Goal: Information Seeking & Learning: Learn about a topic

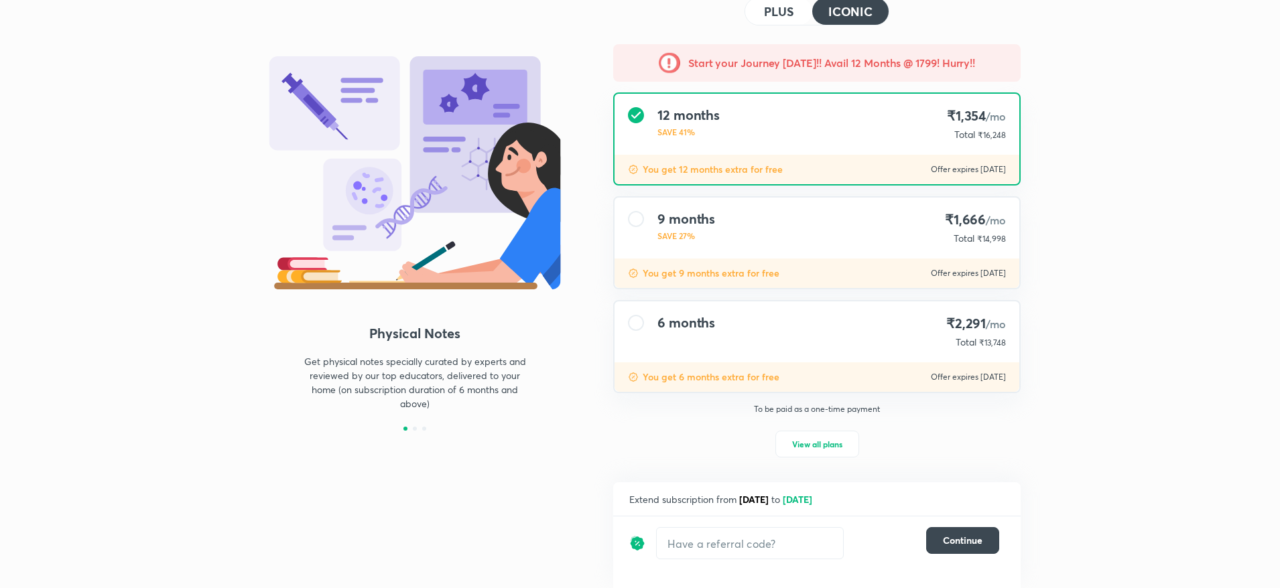
scroll to position [78, 0]
click at [788, 17] on h4 "PLUS" at bounding box center [778, 11] width 29 height 12
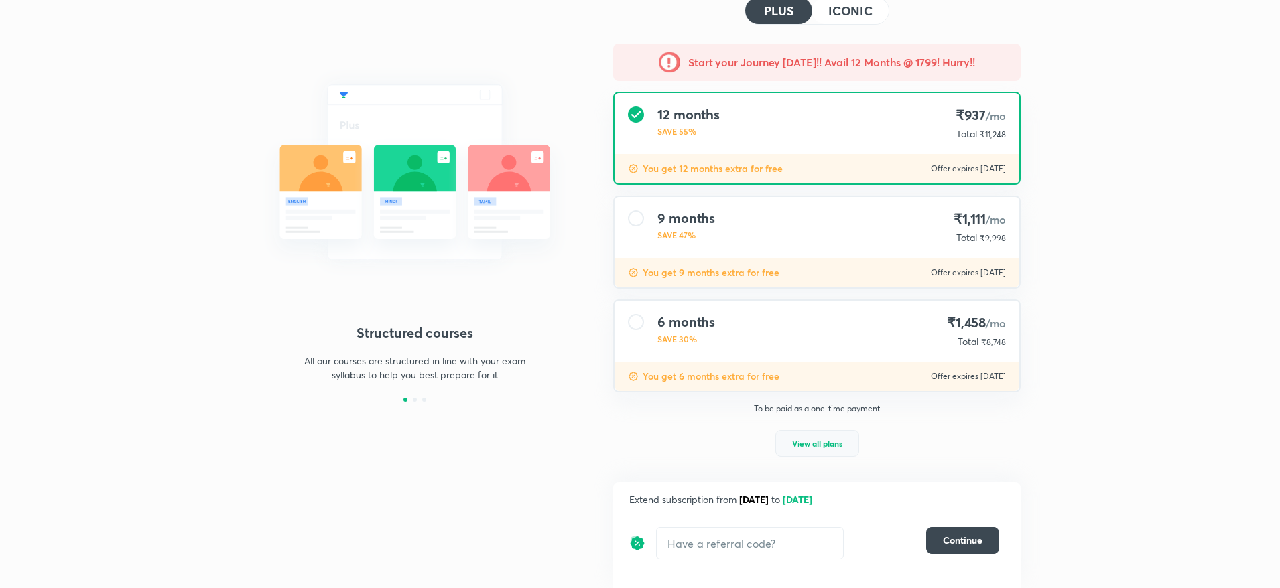
click at [794, 444] on span "View all plans" at bounding box center [817, 443] width 50 height 13
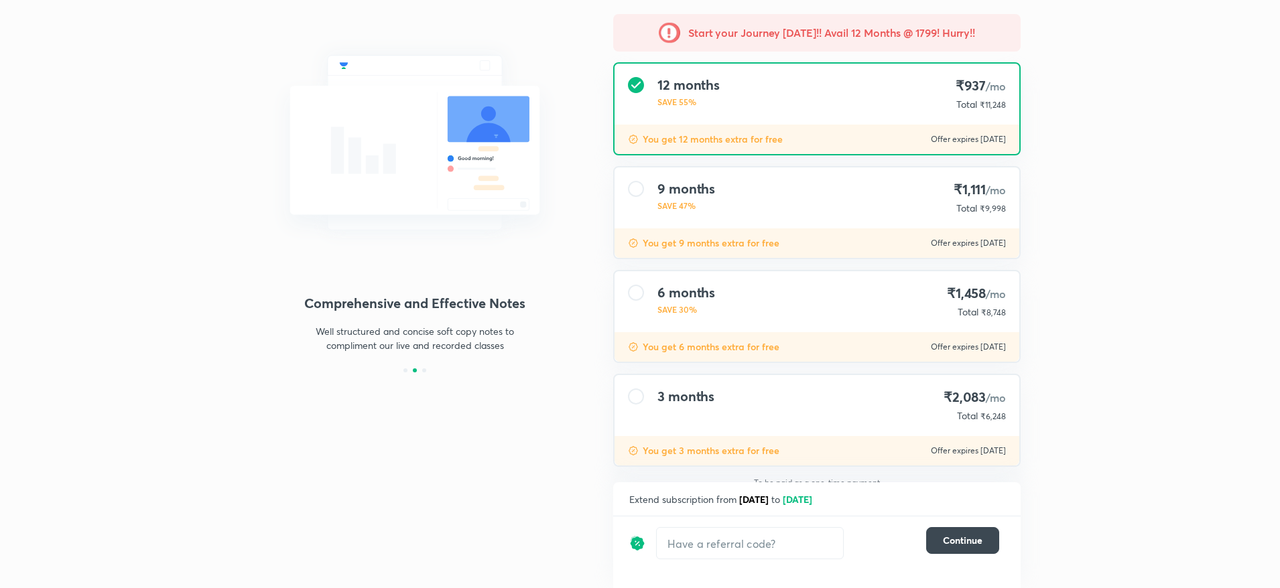
scroll to position [123, 0]
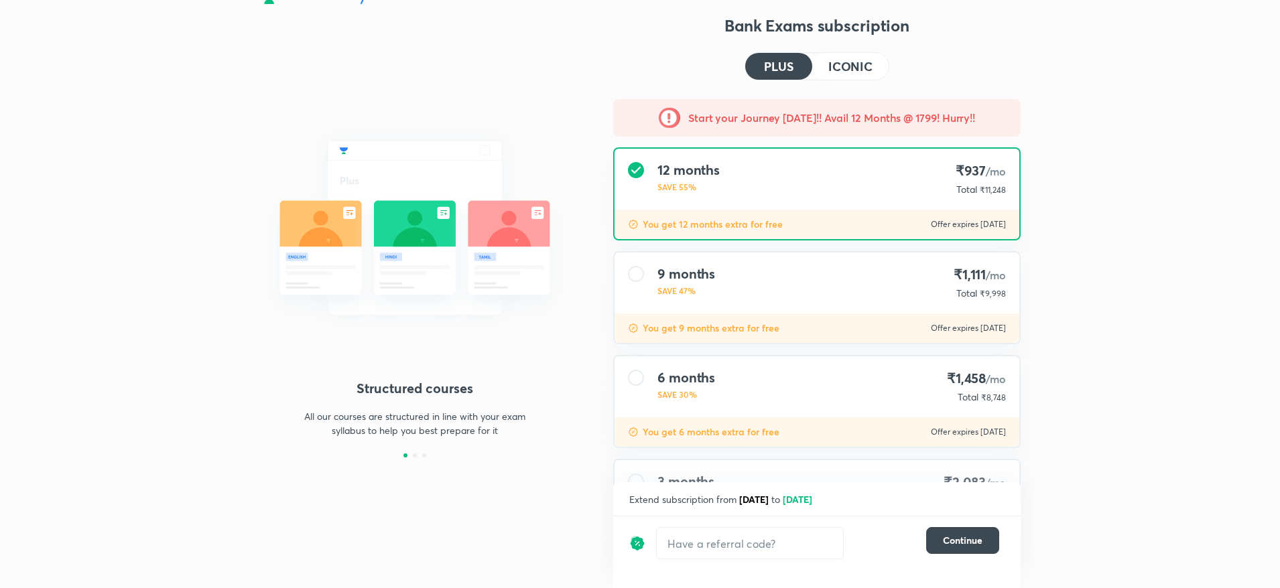
drag, startPoint x: 835, startPoint y: 39, endPoint x: 855, endPoint y: 63, distance: 31.4
click at [834, 40] on div "Bank Exams subscription PLUS ICONIC Start your Journey today!! Avail 12 Months …" at bounding box center [816, 352] width 407 height 674
click at [855, 69] on h4 "ICONIC" at bounding box center [850, 66] width 44 height 12
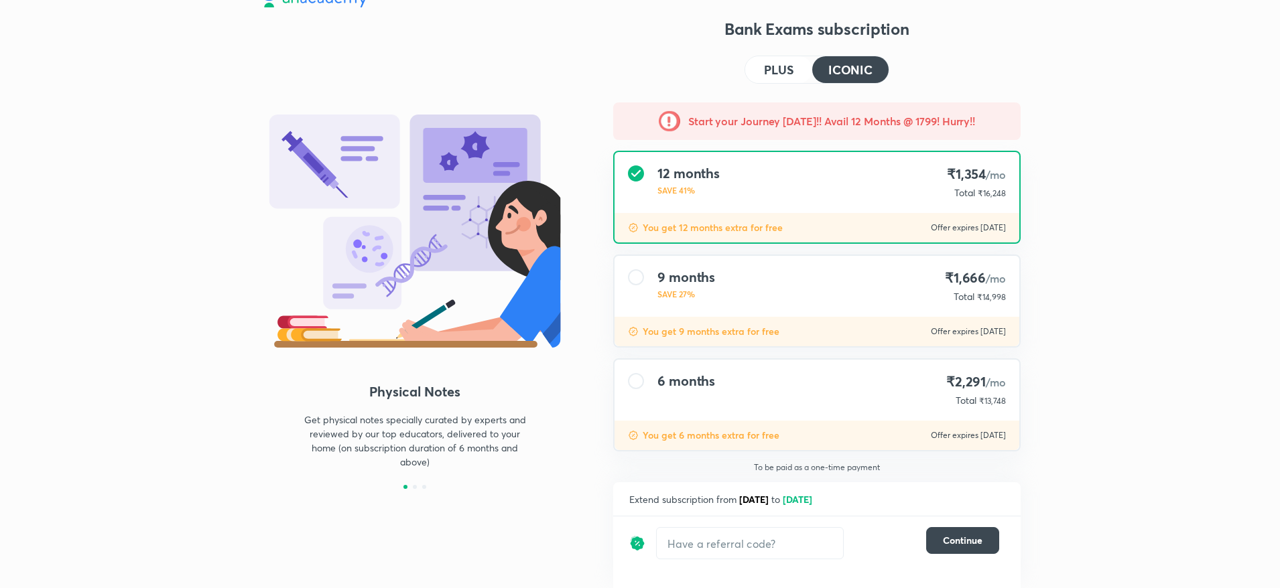
scroll to position [19, 0]
click at [742, 100] on div "Bank Exams subscription PLUS ICONIC Start your Journey today!! Avail 12 Months …" at bounding box center [816, 303] width 407 height 570
drag, startPoint x: 771, startPoint y: 71, endPoint x: 756, endPoint y: 139, distance: 69.3
click at [773, 70] on h4 "PLUS" at bounding box center [778, 70] width 29 height 12
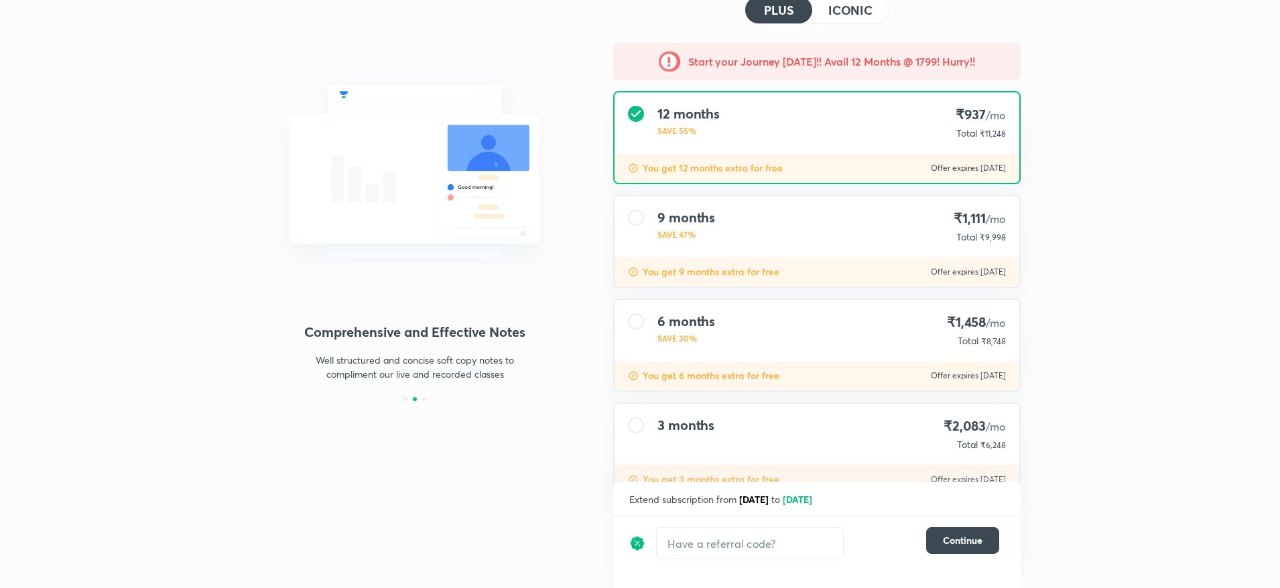
scroll to position [123, 0]
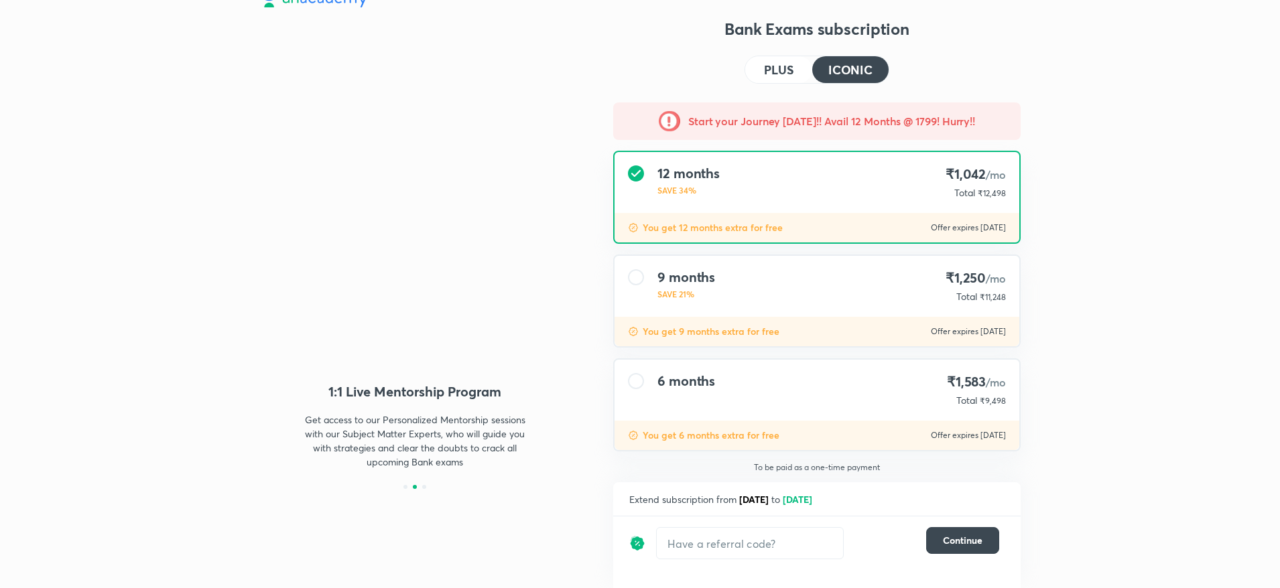
scroll to position [19, 0]
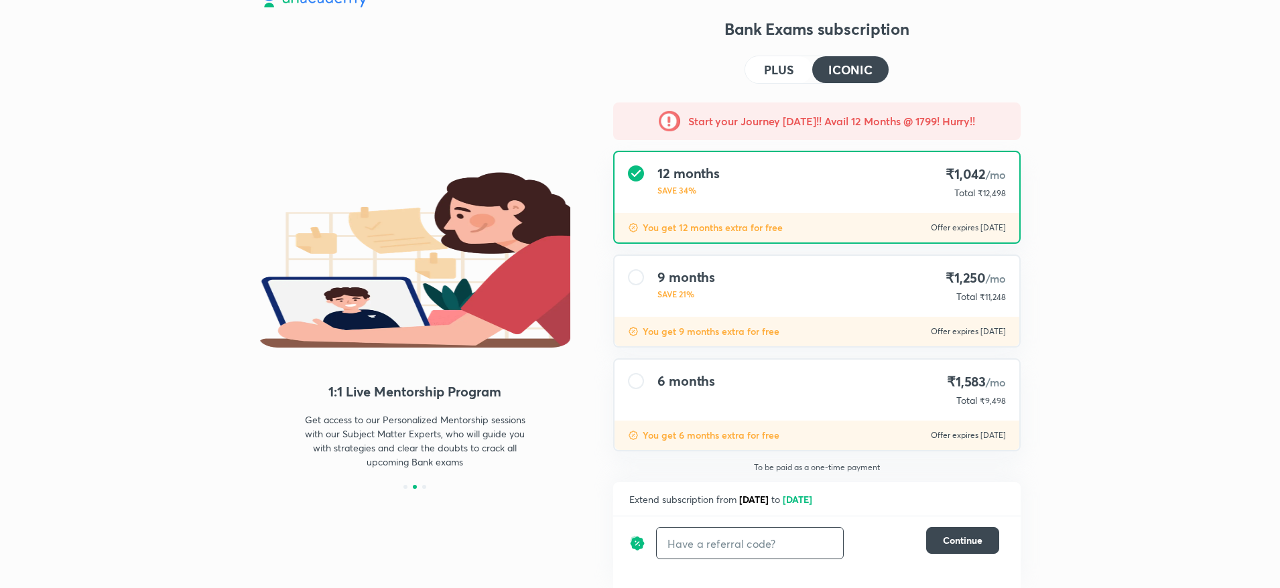
click at [727, 553] on input "text" at bounding box center [750, 543] width 186 height 31
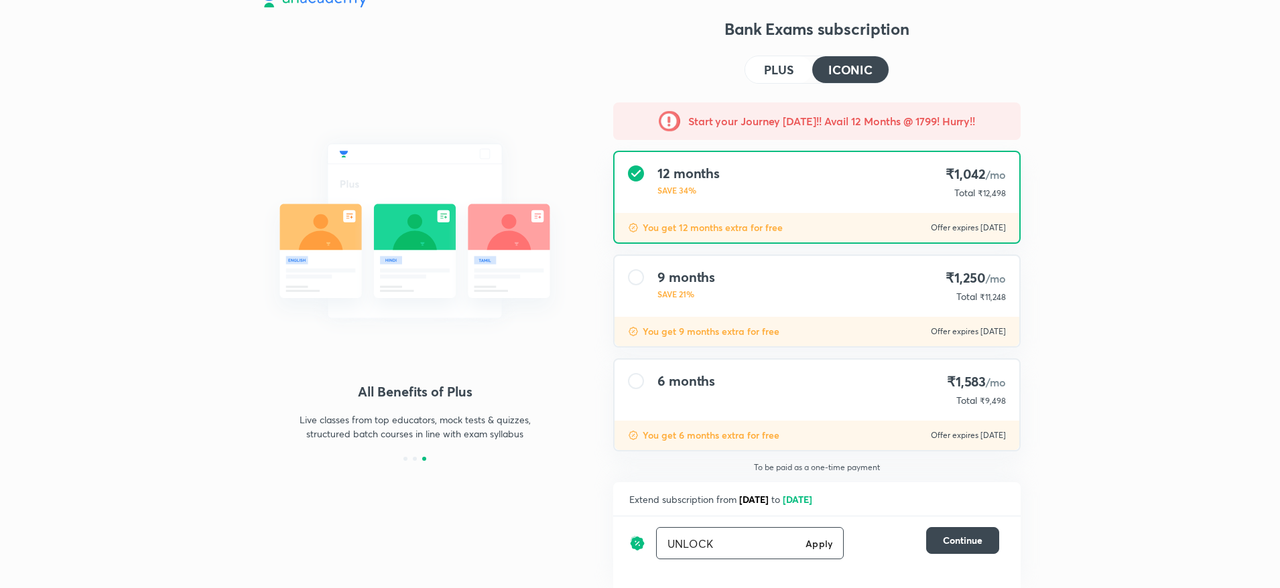
type input "UNLOCK"
click at [823, 541] on h6 "Apply" at bounding box center [818, 544] width 27 height 14
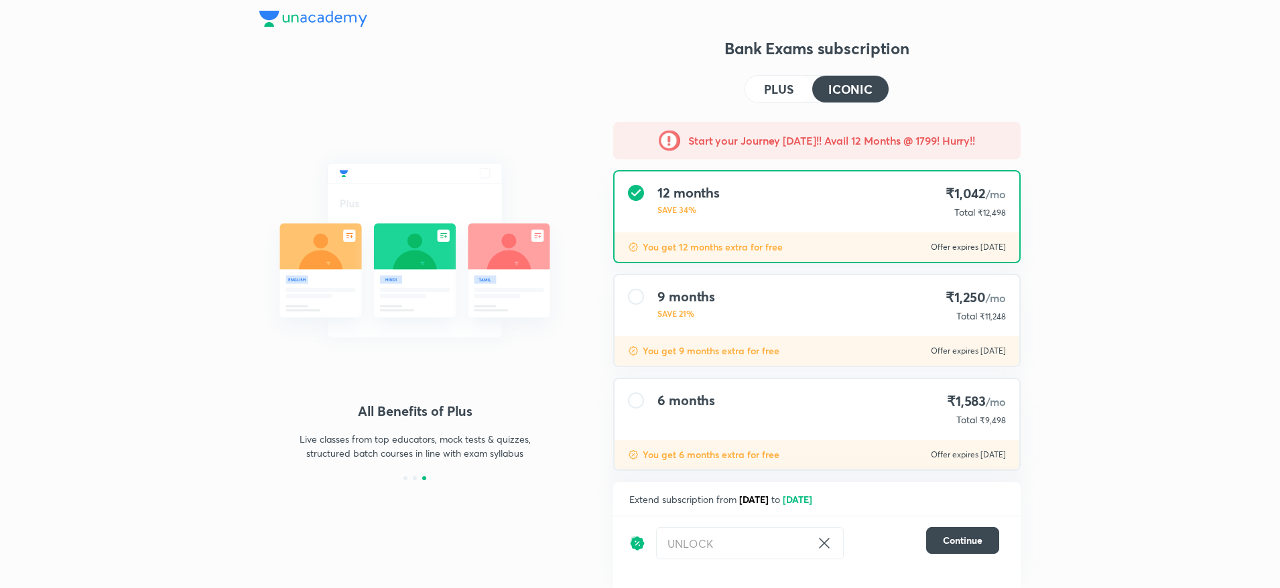
scroll to position [19, 0]
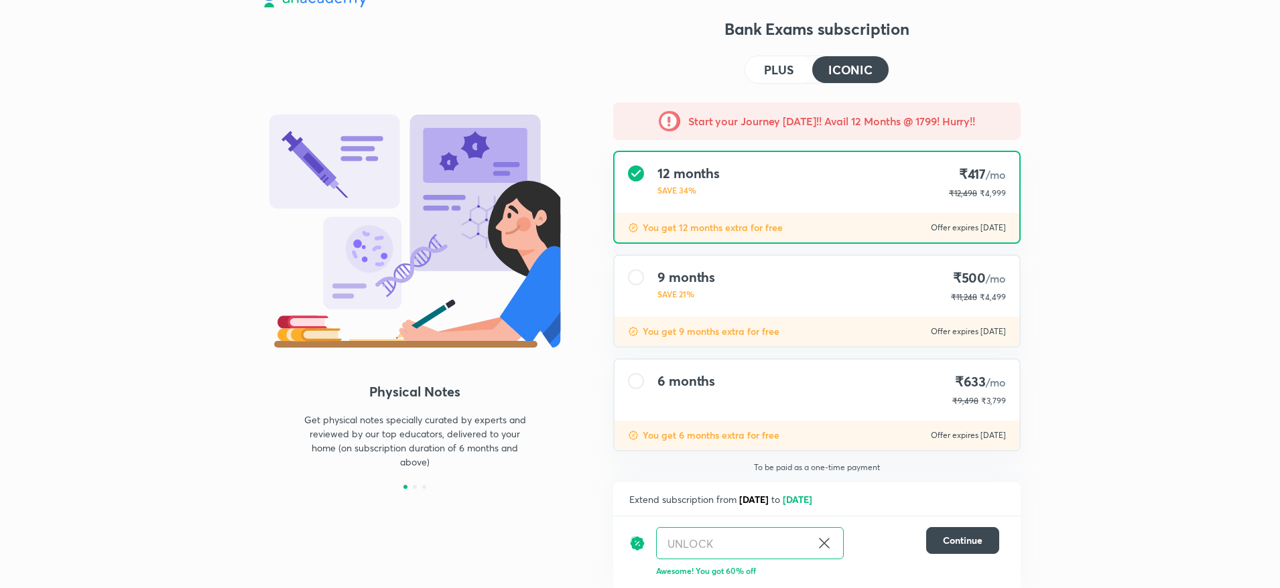
click at [769, 75] on h4 "PLUS" at bounding box center [778, 70] width 29 height 12
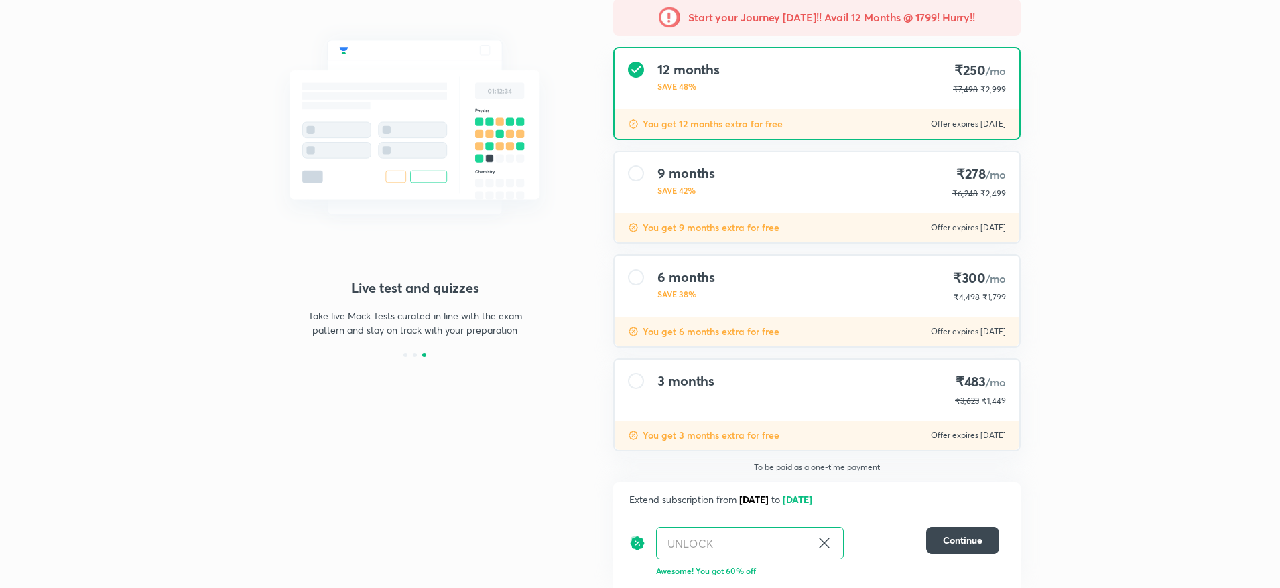
scroll to position [0, 0]
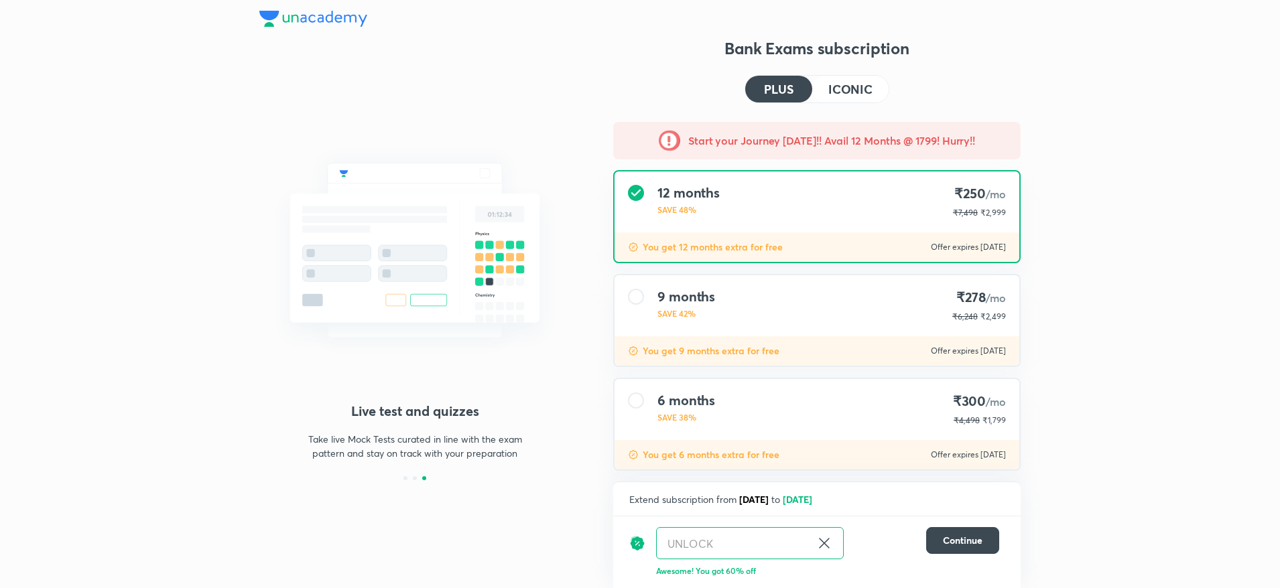
click at [852, 94] on h4 "ICONIC" at bounding box center [850, 89] width 44 height 12
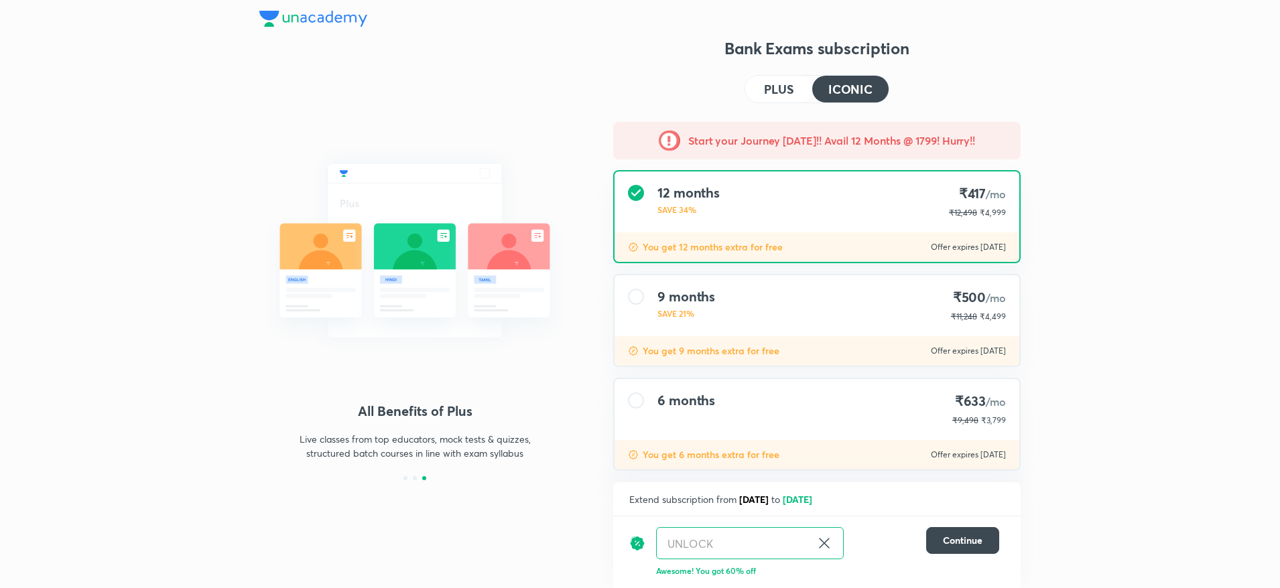
scroll to position [19, 0]
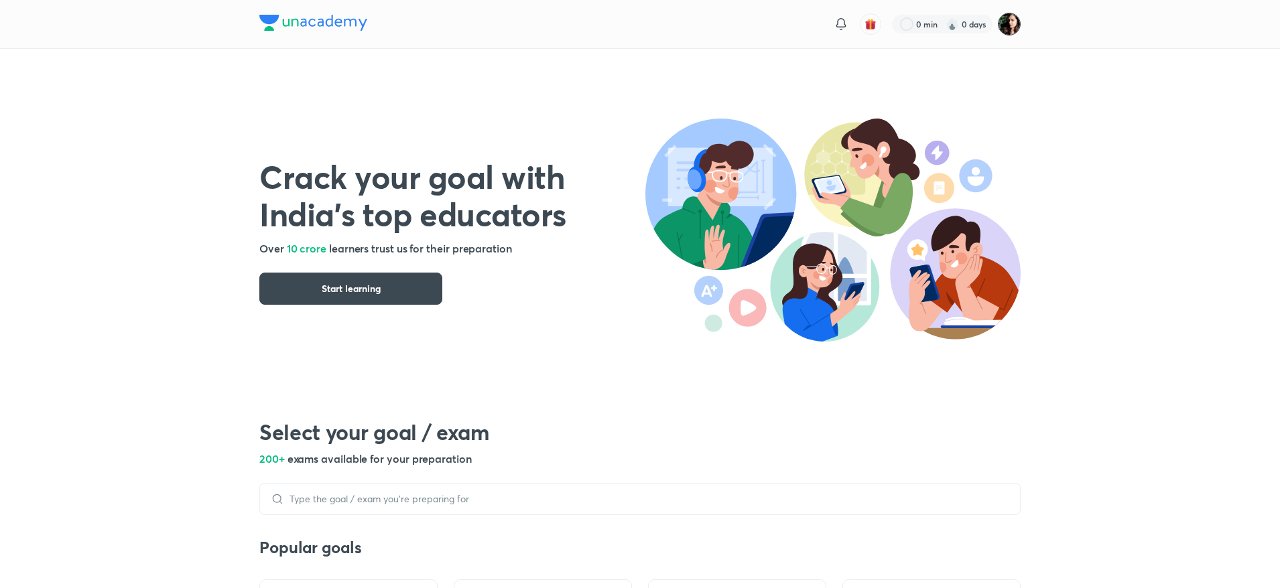
click at [1003, 30] on img at bounding box center [1009, 24] width 23 height 23
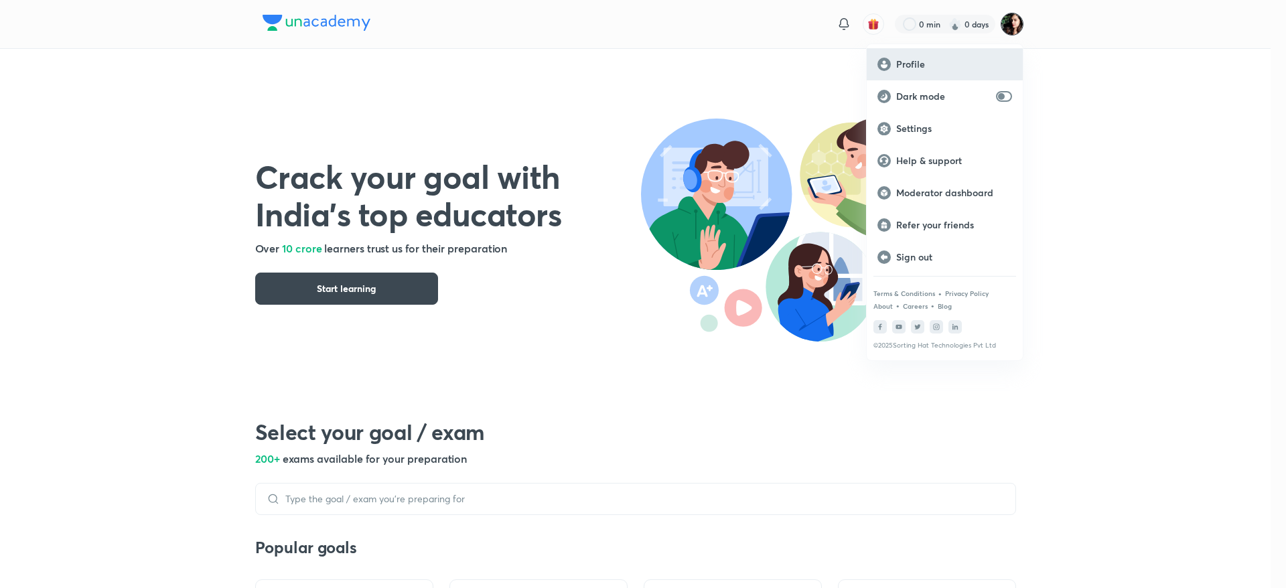
click at [931, 72] on div "Profile" at bounding box center [945, 64] width 156 height 32
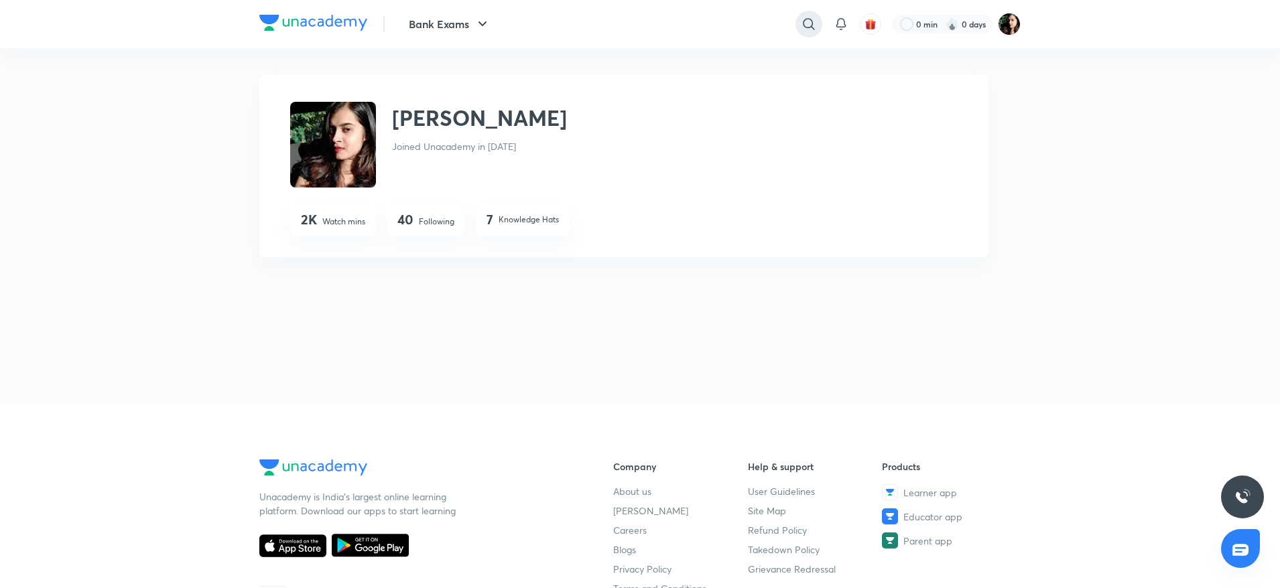
click at [807, 22] on icon at bounding box center [809, 24] width 16 height 16
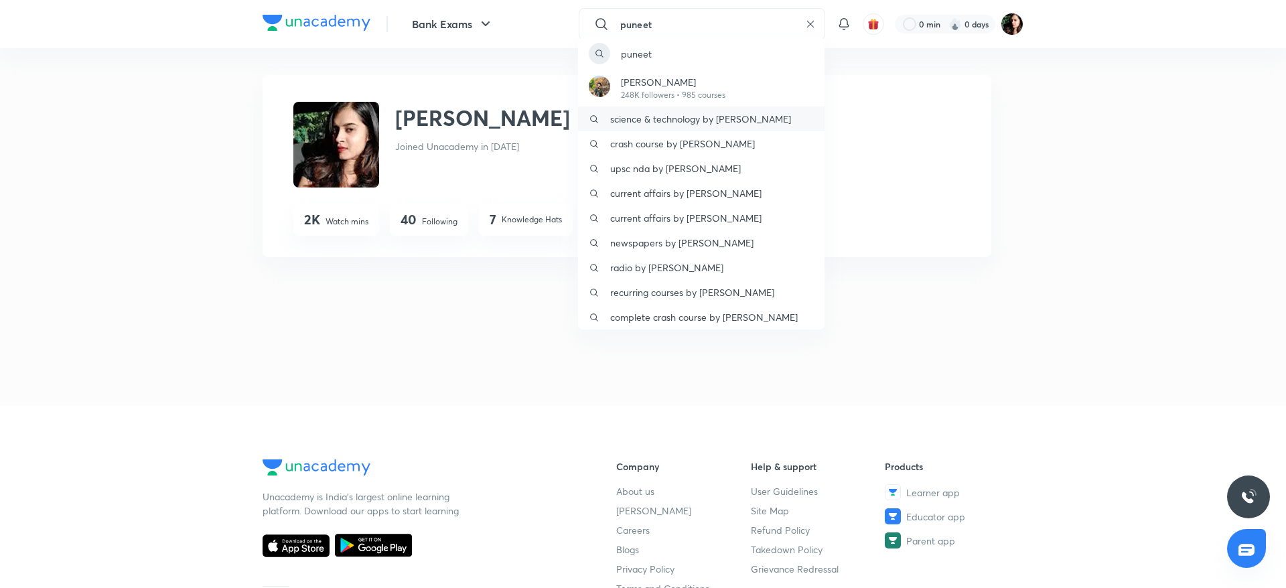
type input "puneet"
click at [685, 111] on div "science & technology by puneet sehgal" at bounding box center [701, 119] width 247 height 25
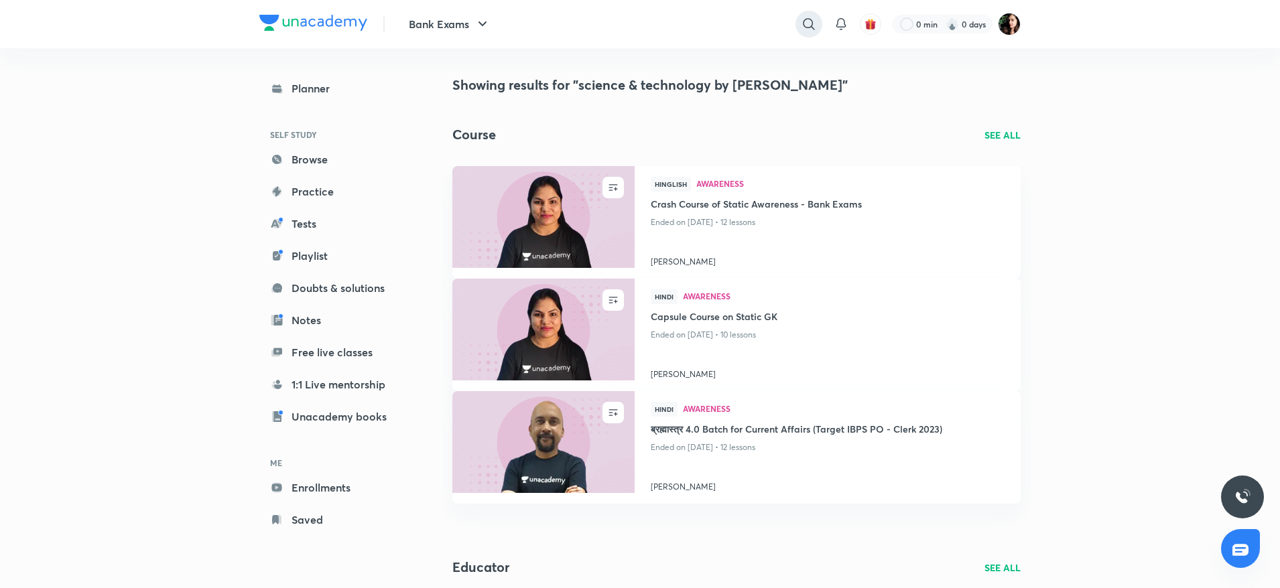
click at [809, 17] on icon at bounding box center [809, 24] width 16 height 16
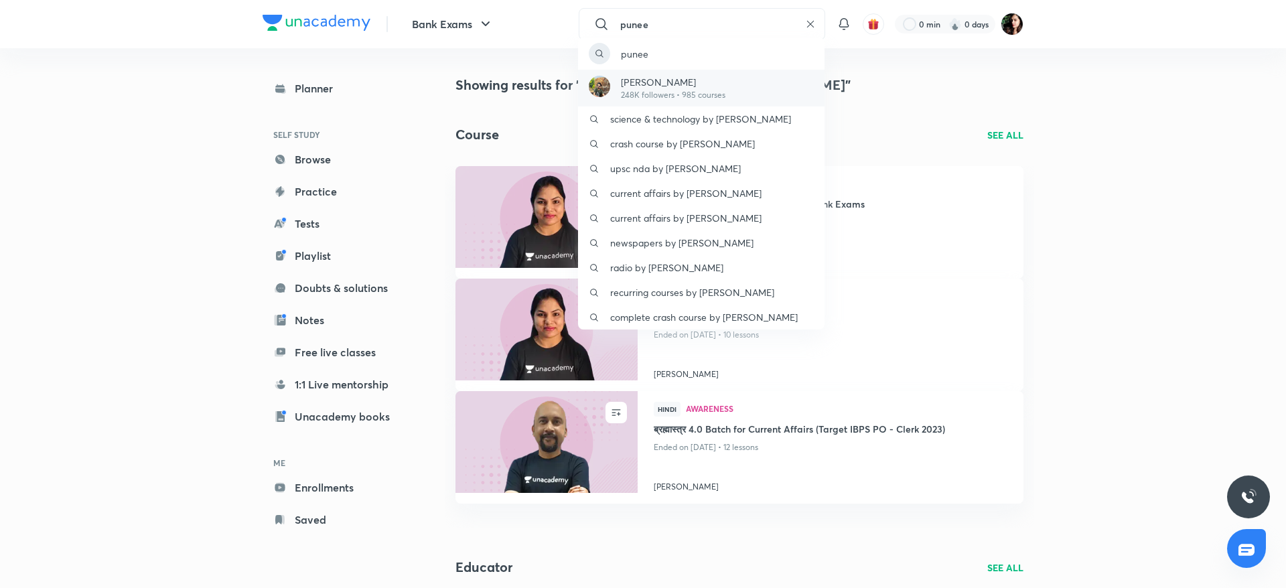
type input "punee"
click at [654, 100] on p "248K followers • 985 courses" at bounding box center [673, 95] width 105 height 12
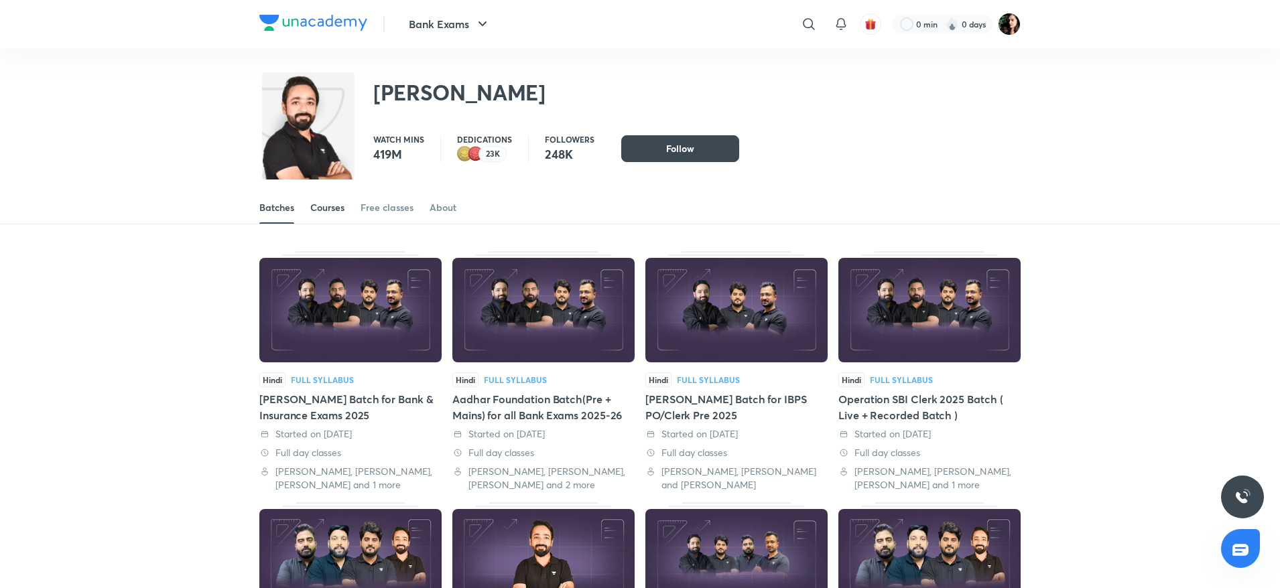
click at [328, 219] on link "Courses" at bounding box center [327, 208] width 34 height 32
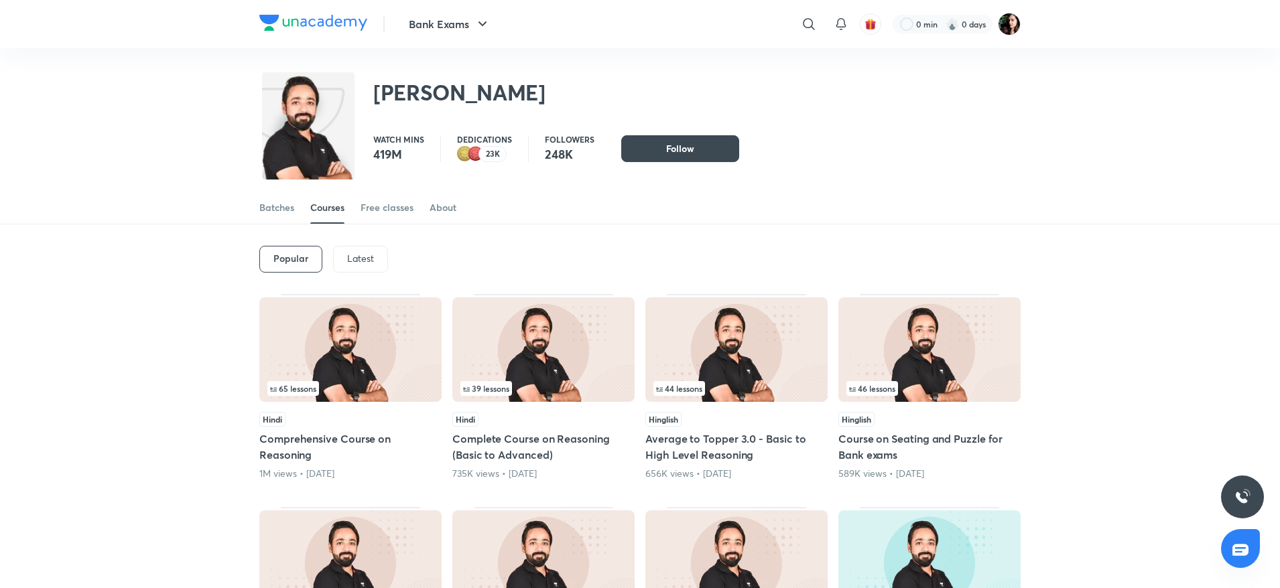
click at [356, 269] on div "Latest" at bounding box center [360, 259] width 55 height 27
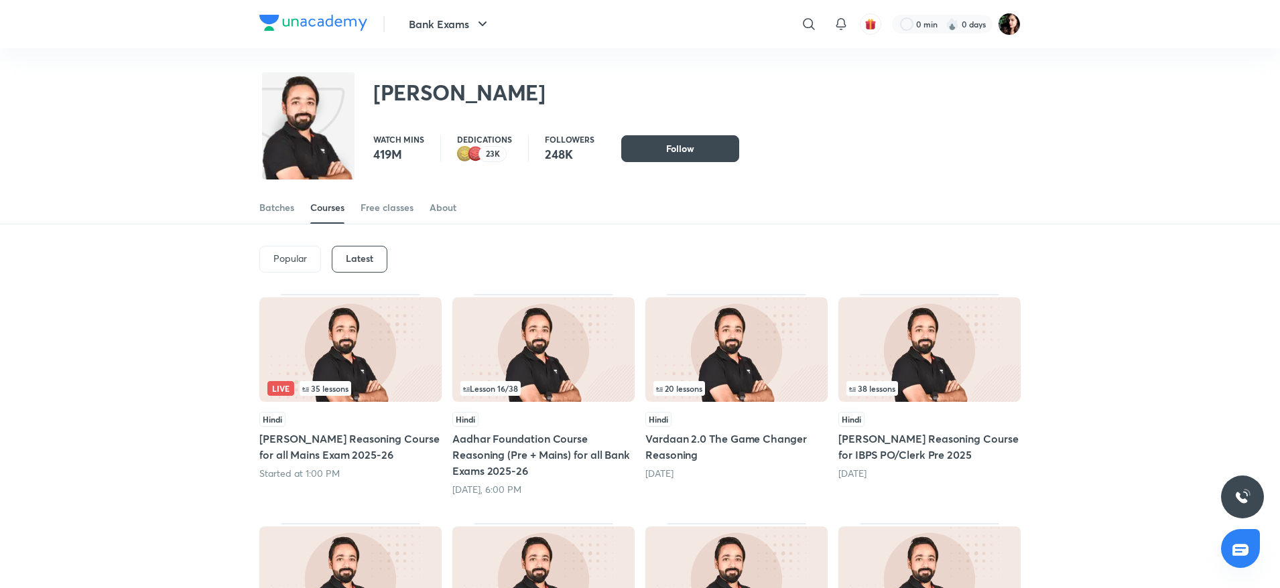
click at [345, 365] on img at bounding box center [350, 349] width 182 height 105
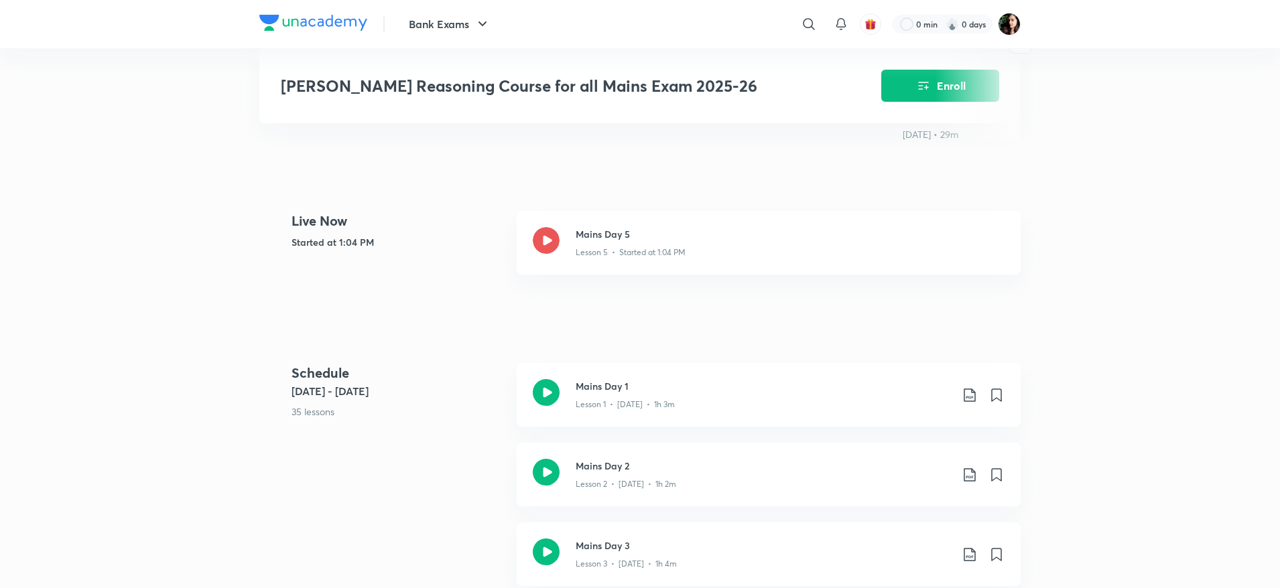
scroll to position [510, 0]
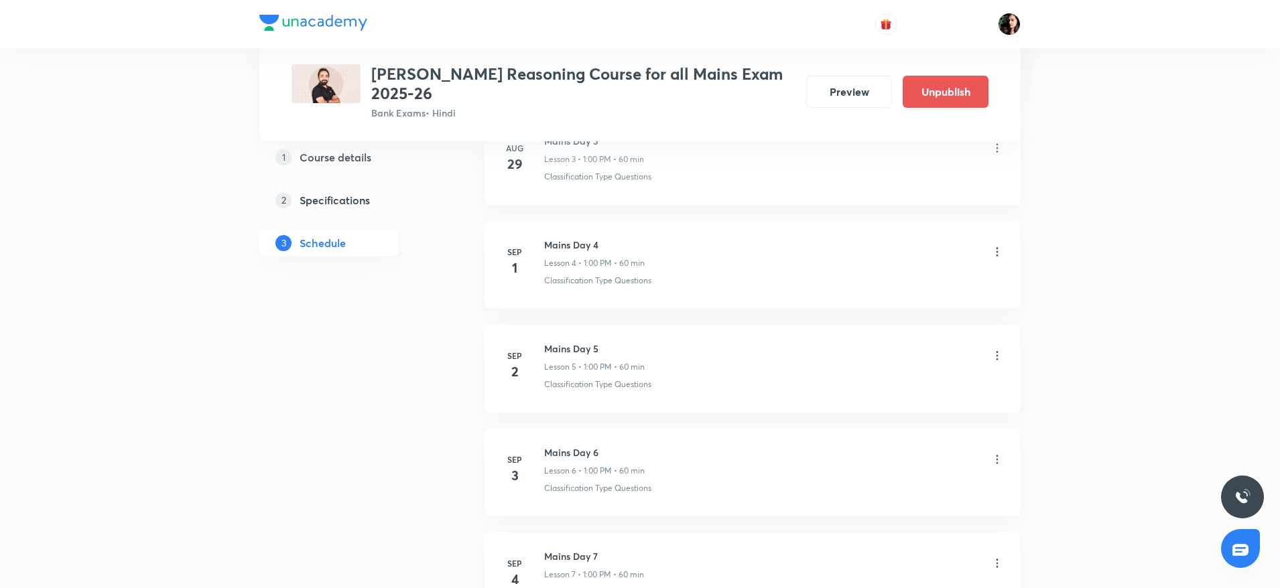
scroll to position [1005, 0]
